Goal: Find specific page/section: Find specific page/section

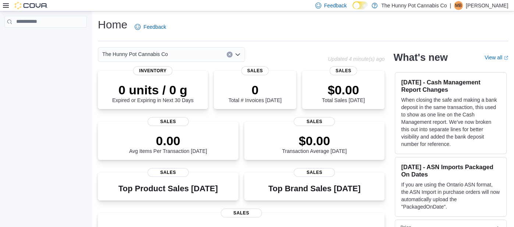
click at [6, 7] on icon at bounding box center [6, 6] width 6 height 6
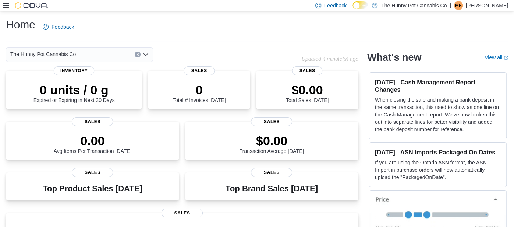
click at [4, 7] on icon at bounding box center [6, 5] width 6 height 4
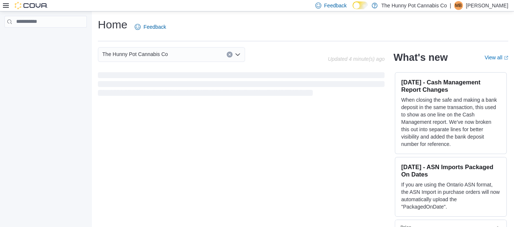
click at [28, 7] on img at bounding box center [31, 5] width 33 height 7
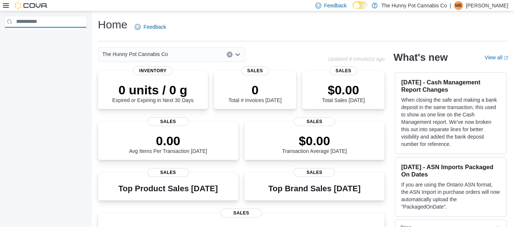
click at [34, 19] on input "search" at bounding box center [45, 22] width 82 height 12
click at [2, 7] on div "Feedback Dark Mode The Hunny Pot Cannabis Co | MB [PERSON_NAME]" at bounding box center [257, 5] width 514 height 11
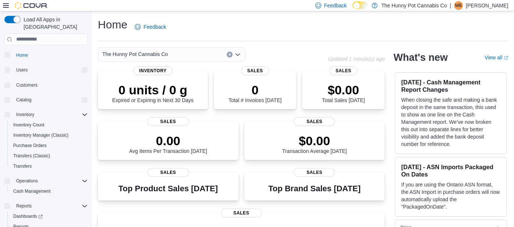
click at [7, 6] on icon at bounding box center [6, 6] width 6 height 6
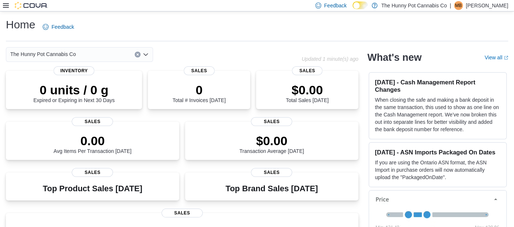
click at [7, 6] on icon at bounding box center [6, 6] width 6 height 6
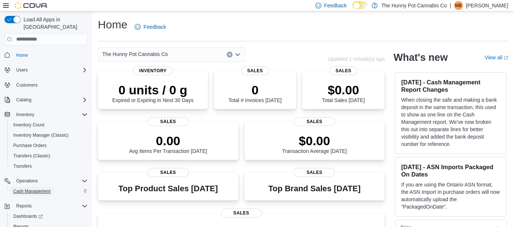
click at [39, 187] on span "Cash Management" at bounding box center [31, 191] width 37 height 9
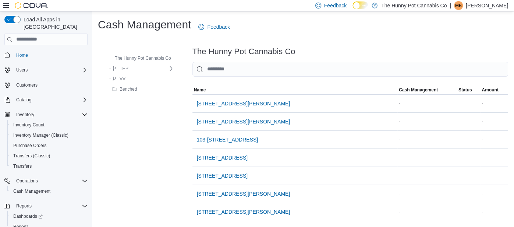
click at [481, 4] on p "[PERSON_NAME]" at bounding box center [487, 5] width 42 height 9
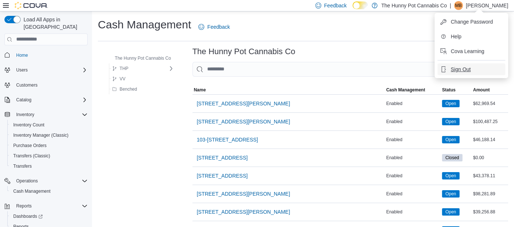
click at [464, 66] on span "Sign Out" at bounding box center [461, 69] width 20 height 7
